Goal: Navigation & Orientation: Find specific page/section

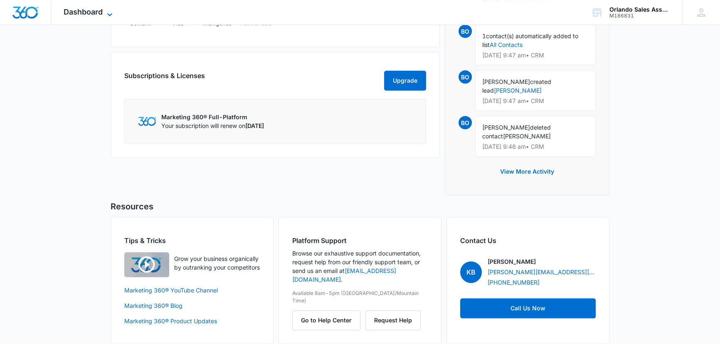
click at [112, 11] on icon at bounding box center [110, 15] width 10 height 10
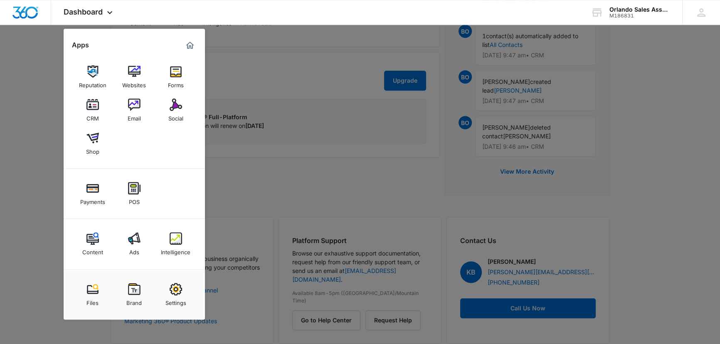
click at [134, 109] on img at bounding box center [134, 104] width 12 height 12
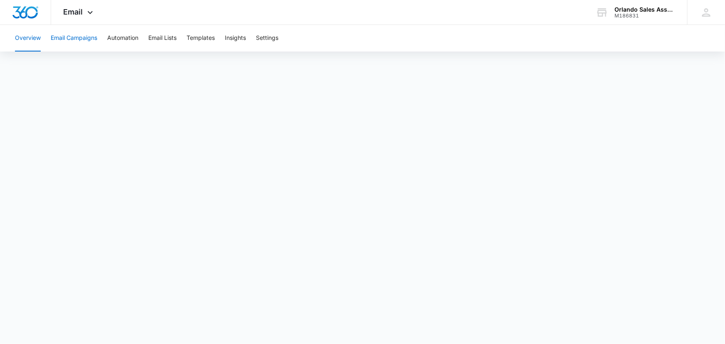
click at [86, 37] on button "Email Campaigns" at bounding box center [74, 38] width 47 height 27
click at [82, 36] on button "Email Campaigns" at bounding box center [74, 38] width 47 height 27
click at [62, 37] on button "Email Campaigns" at bounding box center [74, 38] width 47 height 27
click at [87, 12] on icon at bounding box center [90, 15] width 10 height 10
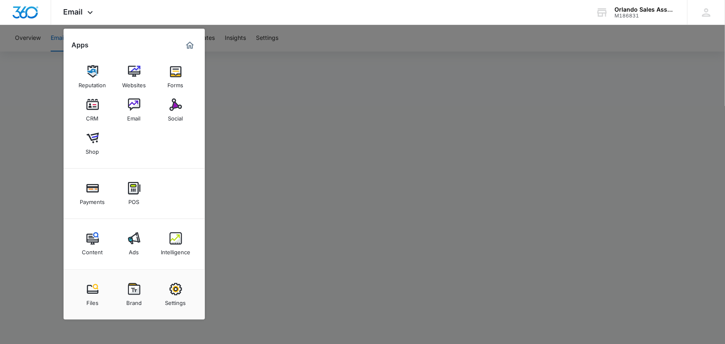
drag, startPoint x: 132, startPoint y: 104, endPoint x: 133, endPoint y: 100, distance: 4.2
click at [132, 104] on img at bounding box center [134, 104] width 12 height 12
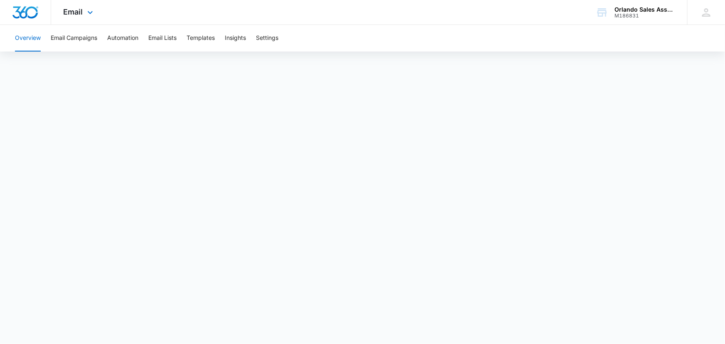
click at [30, 12] on img "Dashboard" at bounding box center [25, 12] width 27 height 12
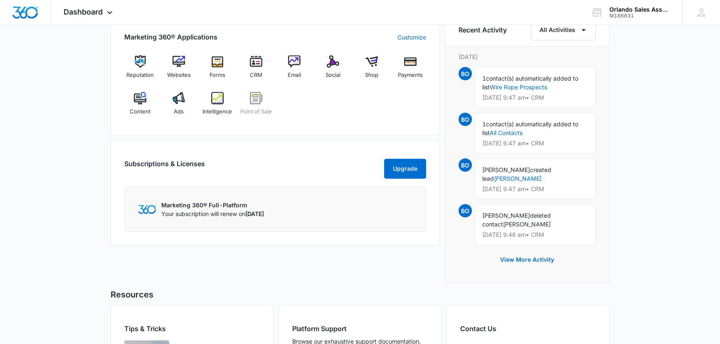
scroll to position [617, 0]
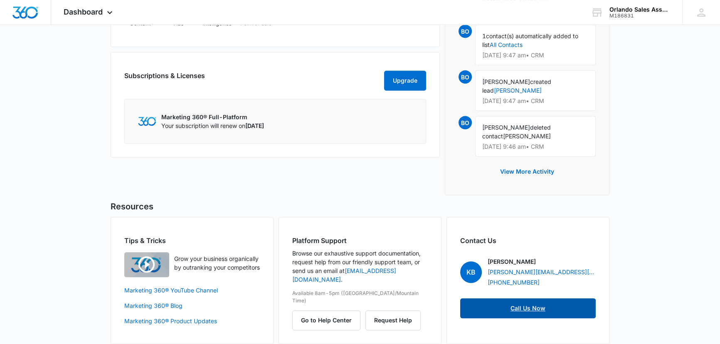
click at [527, 299] on link "Call Us Now" at bounding box center [527, 308] width 135 height 20
drag, startPoint x: 65, startPoint y: 108, endPoint x: 57, endPoint y: 99, distance: 12.3
